Goal: Task Accomplishment & Management: Complete application form

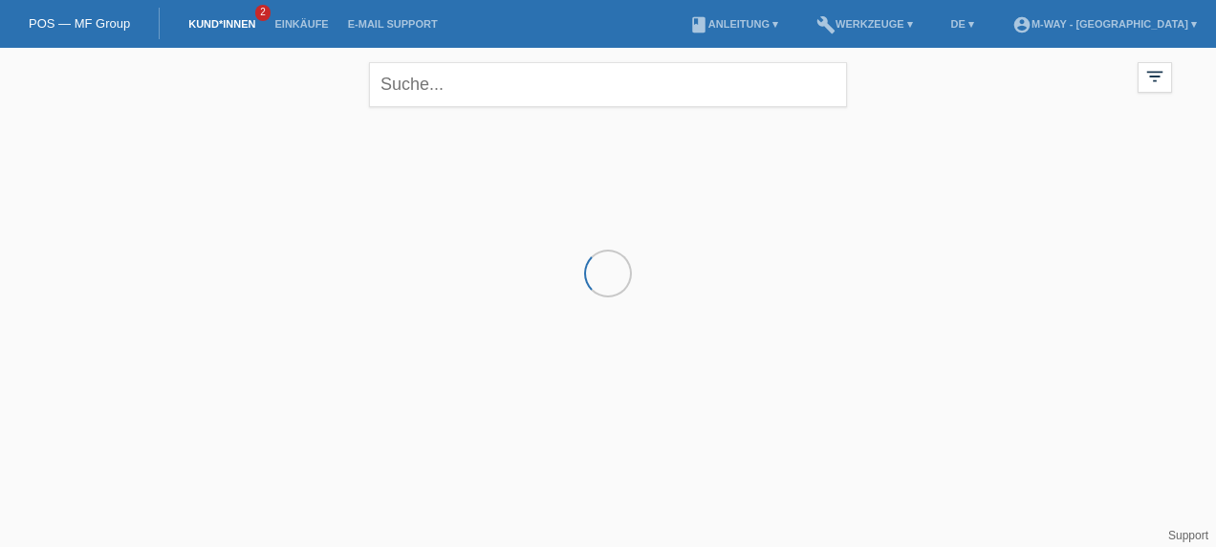
click at [62, 17] on link "POS — MF Group" at bounding box center [79, 23] width 101 height 14
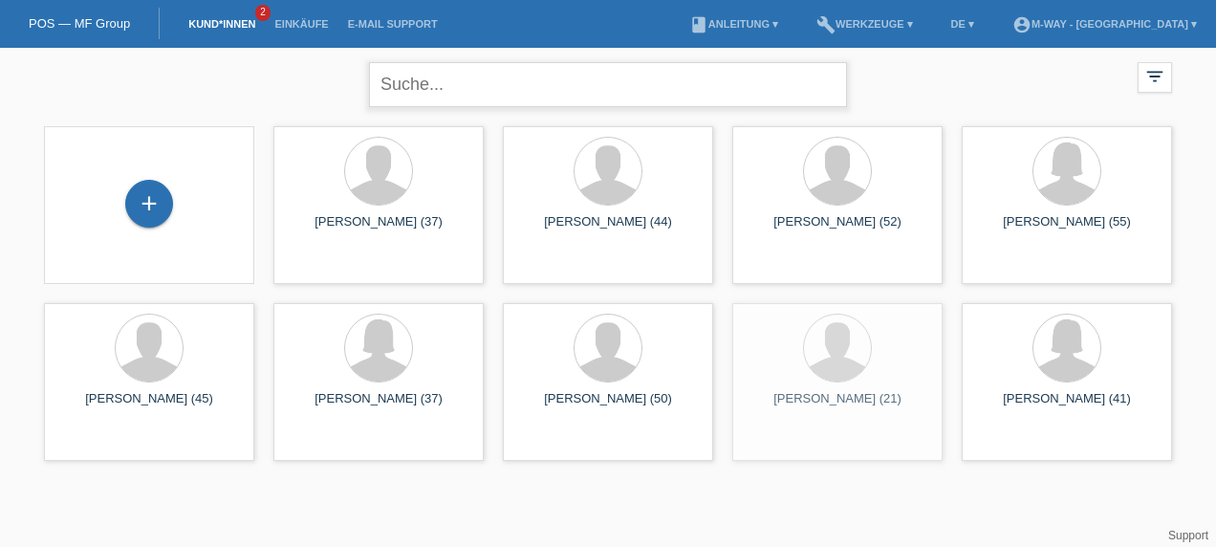
click at [486, 88] on input "text" at bounding box center [608, 84] width 478 height 45
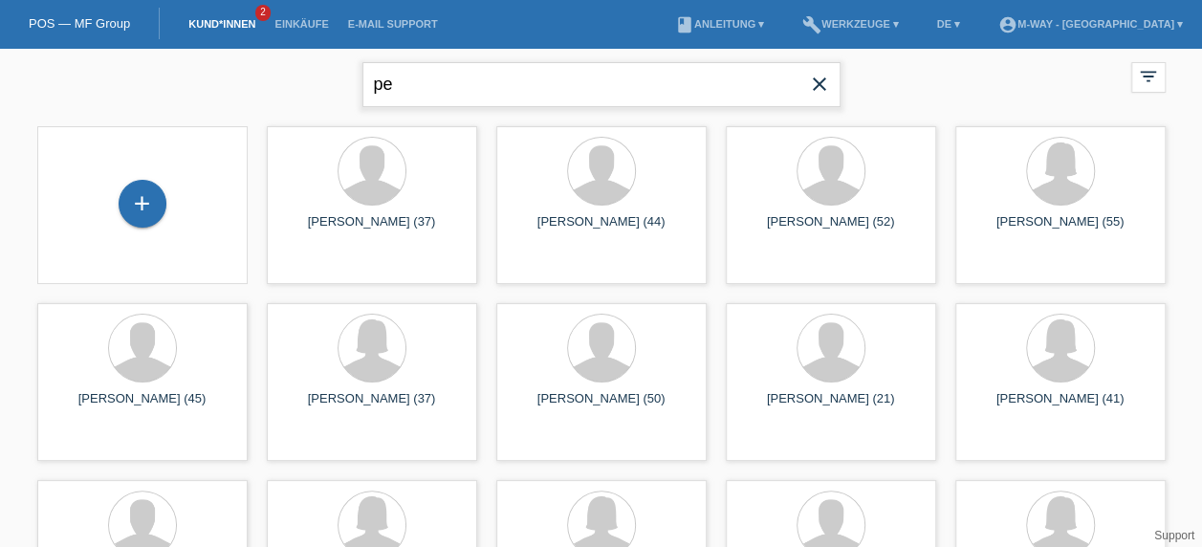
type input "p"
click at [147, 208] on div "+" at bounding box center [143, 204] width 48 height 48
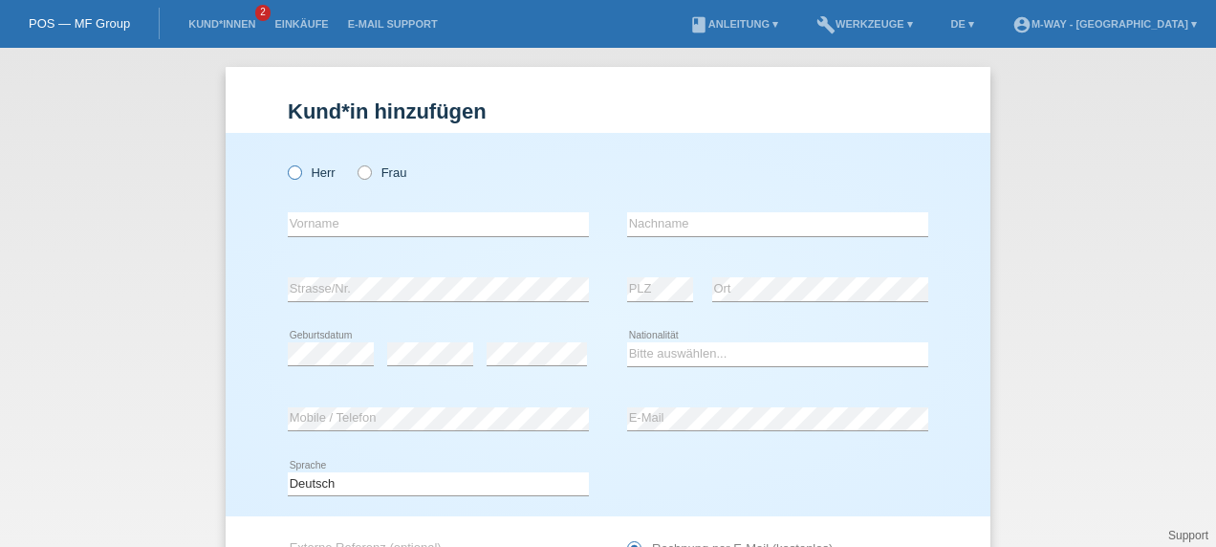
click at [285, 163] on icon at bounding box center [285, 163] width 0 height 0
click at [289, 169] on input "Herr" at bounding box center [294, 171] width 12 height 12
radio input "true"
click at [331, 220] on input "text" at bounding box center [438, 224] width 301 height 24
type input "Pero"
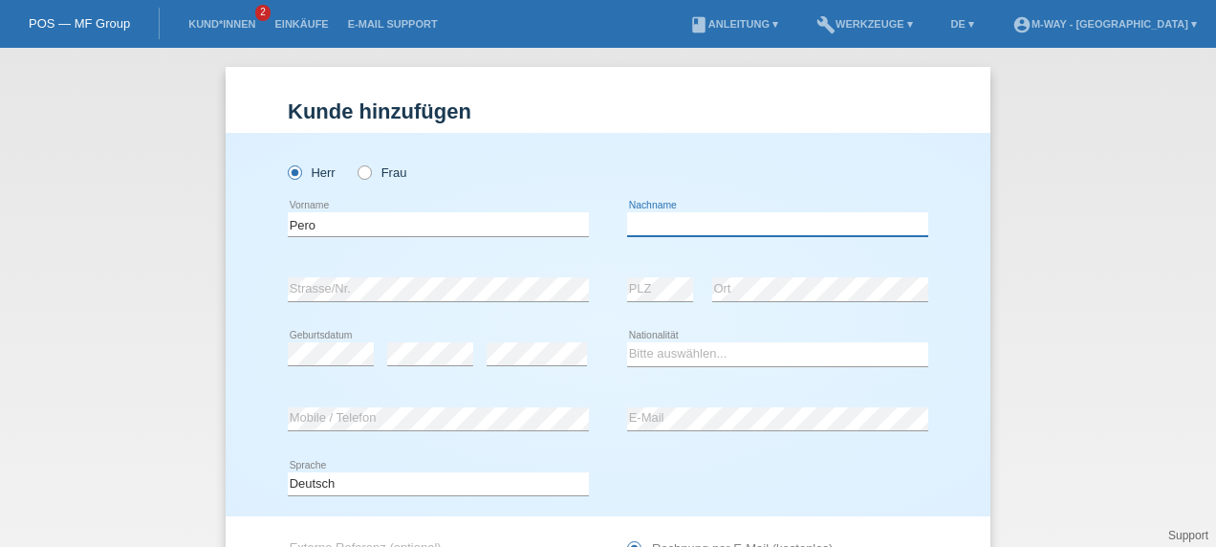
click at [701, 222] on input "text" at bounding box center [777, 224] width 301 height 24
type input "Ruzicic"
click at [659, 352] on select "Bitte auswählen... Schweiz Deutschland Liechtenstein Österreich ------------ Af…" at bounding box center [777, 353] width 301 height 23
select select "CH"
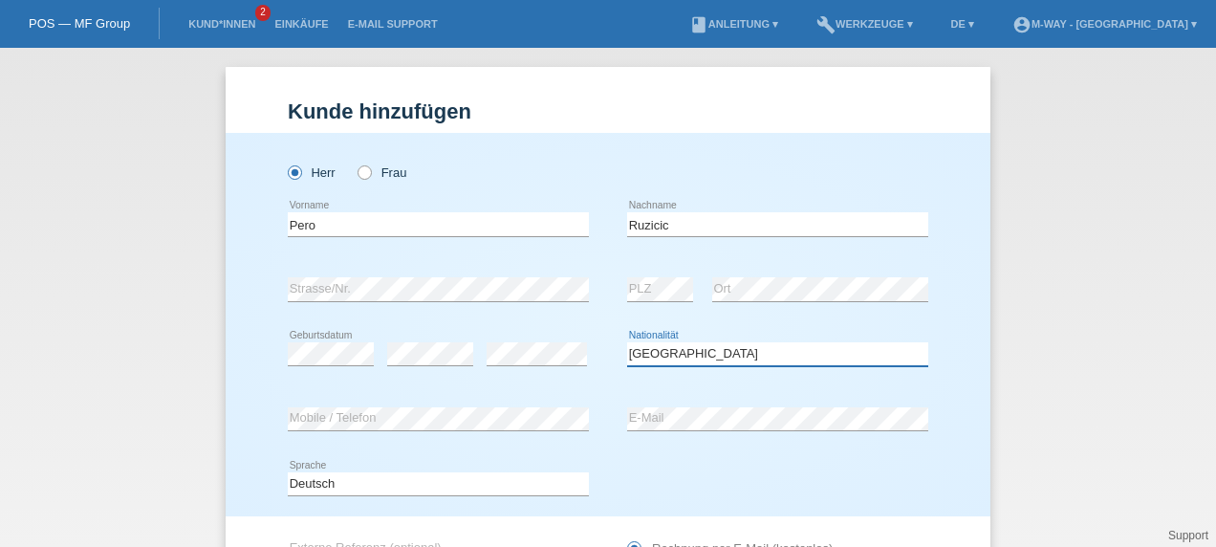
click at [627, 342] on select "Bitte auswählen... Schweiz Deutschland Liechtenstein Österreich ------------ Af…" at bounding box center [777, 353] width 301 height 23
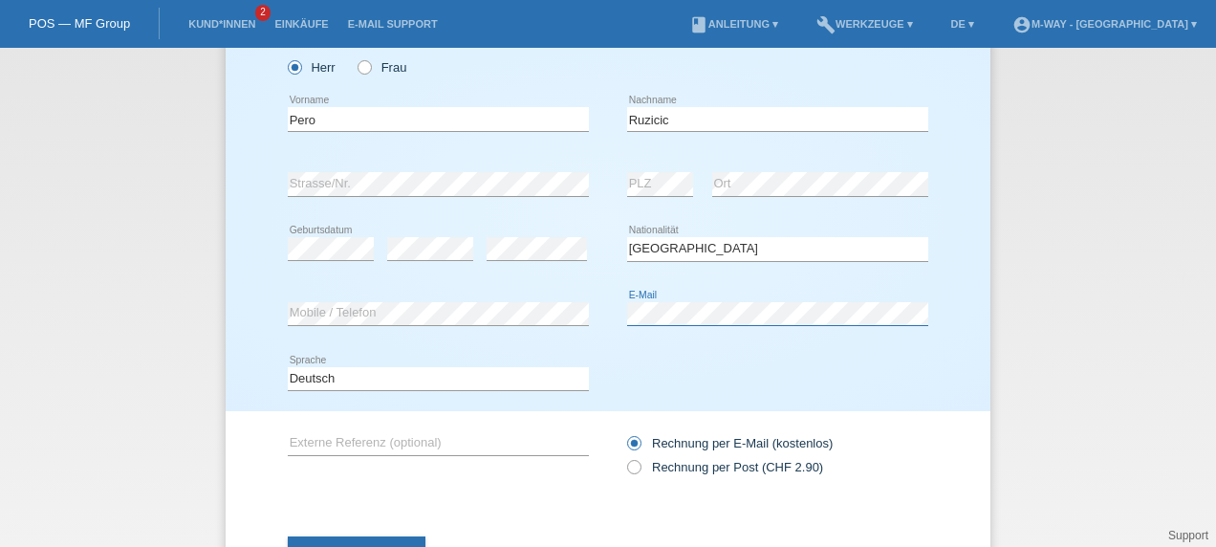
scroll to position [186, 0]
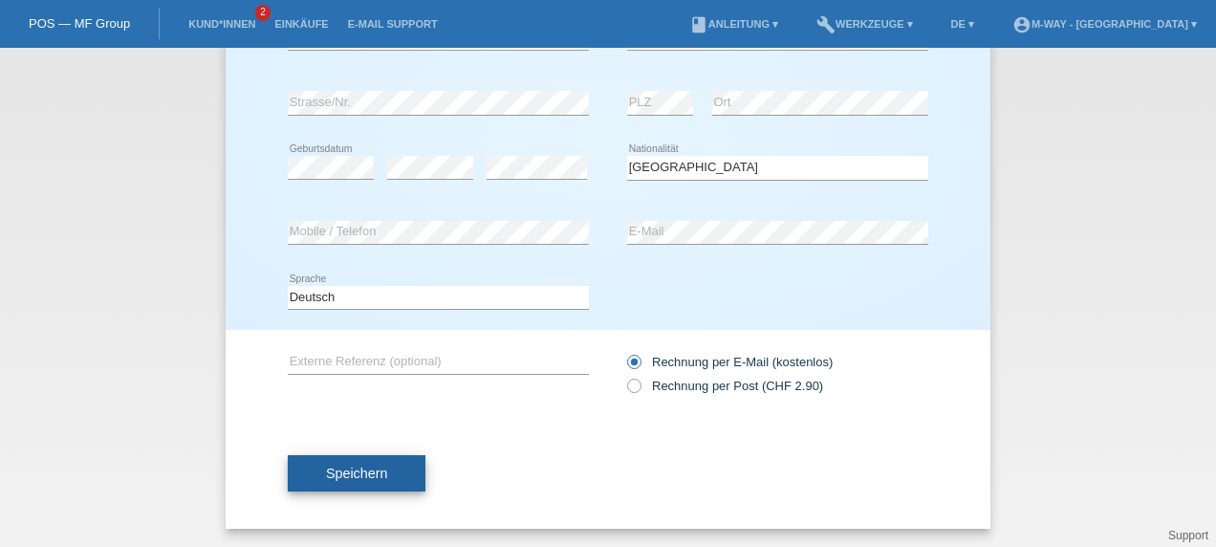
click at [371, 466] on span "Speichern" at bounding box center [356, 473] width 61 height 15
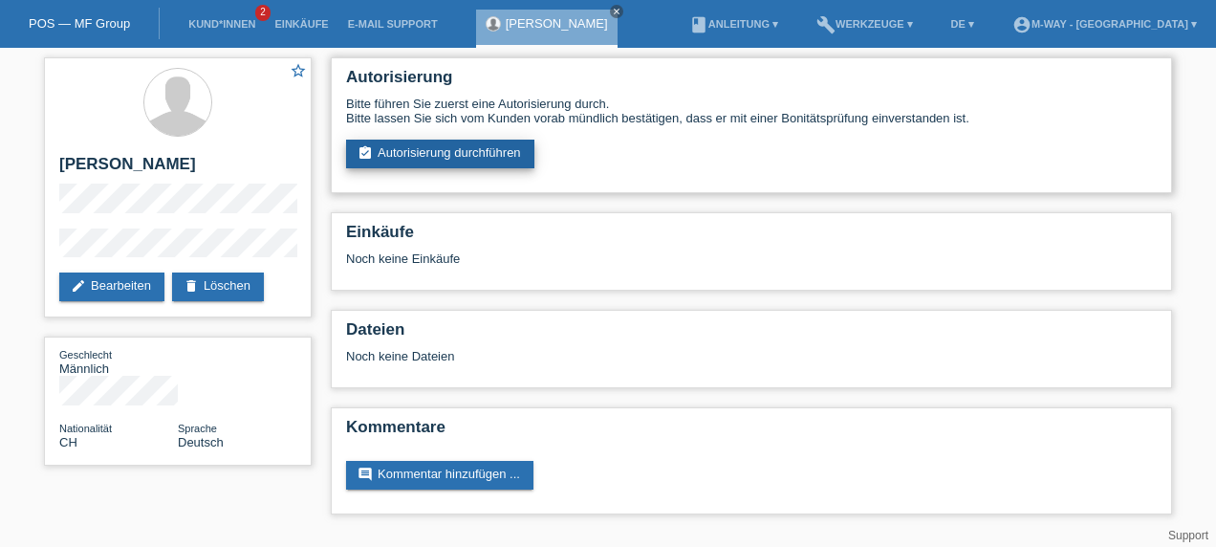
click at [511, 147] on link "assignment_turned_in Autorisierung durchführen" at bounding box center [440, 154] width 188 height 29
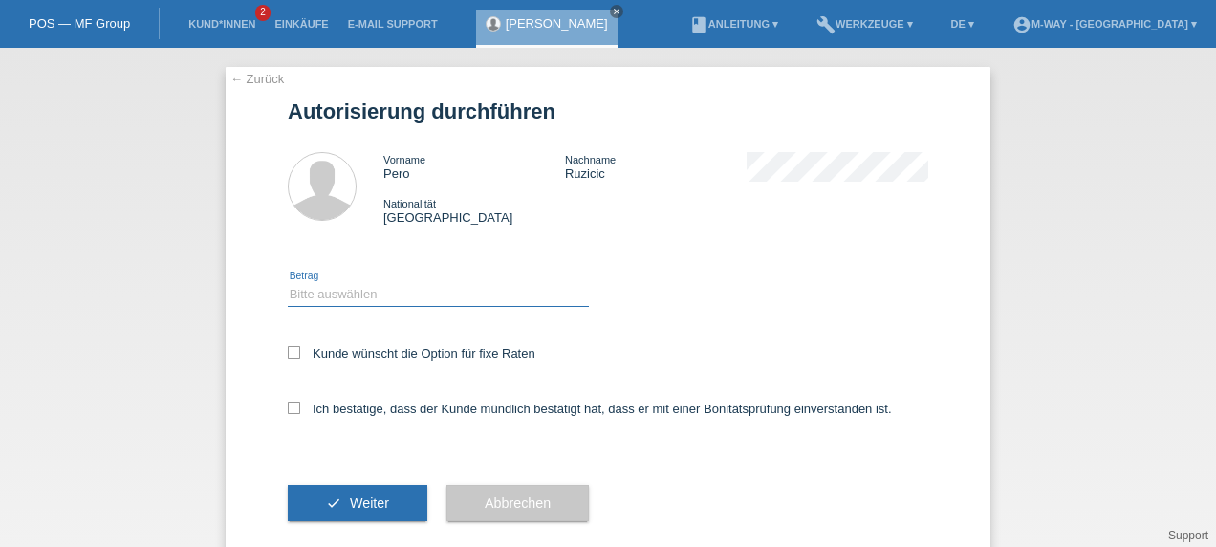
click at [430, 303] on select "Bitte auswählen CHF 1.00 - CHF 499.00 CHF 500.00 - CHF 1'999.00 CHF 2'000.00 - …" at bounding box center [438, 294] width 301 height 23
select select "3"
click at [288, 283] on select "Bitte auswählen CHF 1.00 - CHF 499.00 CHF 500.00 - CHF 1'999.00 CHF 2'000.00 - …" at bounding box center [438, 294] width 301 height 23
click at [288, 350] on icon at bounding box center [294, 352] width 12 height 12
click at [288, 350] on input "Kunde wünscht die Option für fixe Raten" at bounding box center [294, 352] width 12 height 12
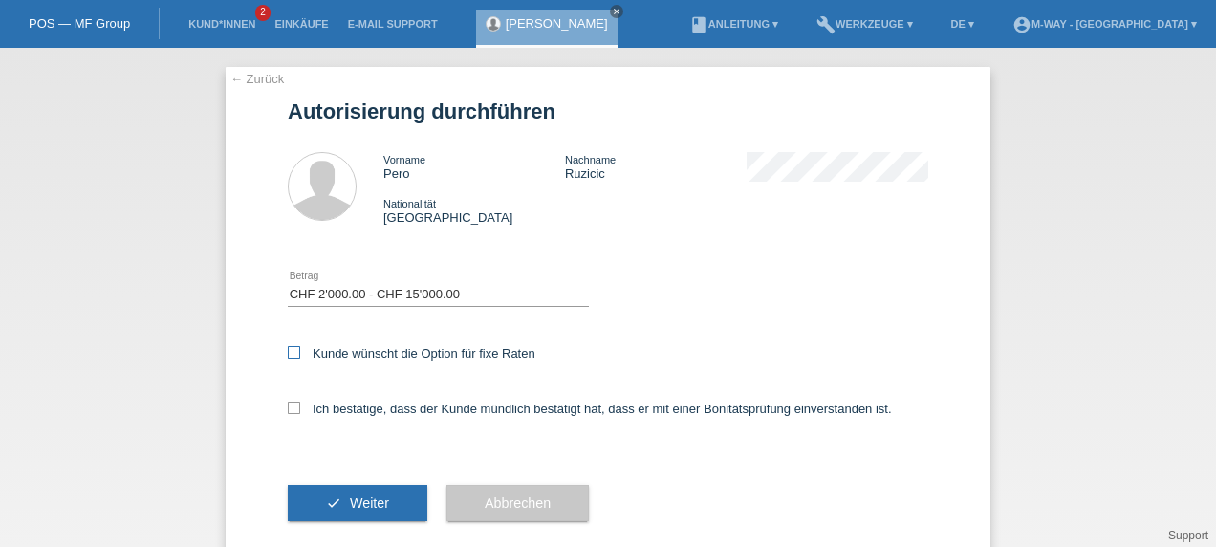
checkbox input "true"
click at [291, 401] on div "Ich bestätige, dass der Kunde mündlich bestätigt hat, dass er mit einer Bonität…" at bounding box center [608, 415] width 641 height 65
click at [290, 413] on icon at bounding box center [294, 408] width 12 height 12
click at [290, 413] on input "Ich bestätige, dass der Kunde mündlich bestätigt hat, dass er mit einer Bonität…" at bounding box center [294, 408] width 12 height 12
checkbox input "true"
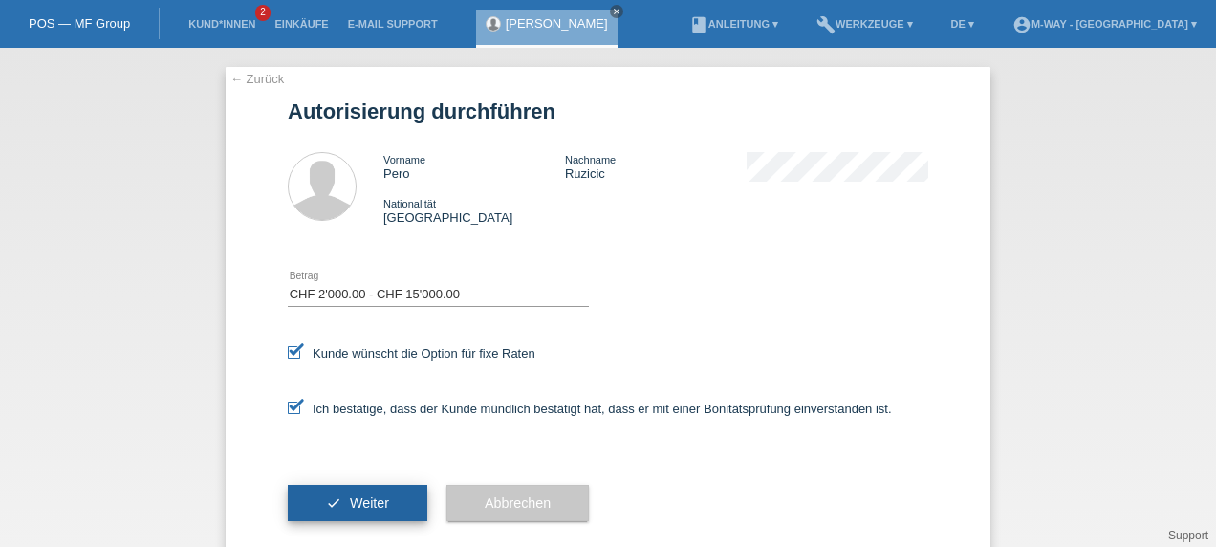
click at [343, 516] on button "check Weiter" at bounding box center [358, 503] width 140 height 36
